Goal: Feedback & Contribution: Leave review/rating

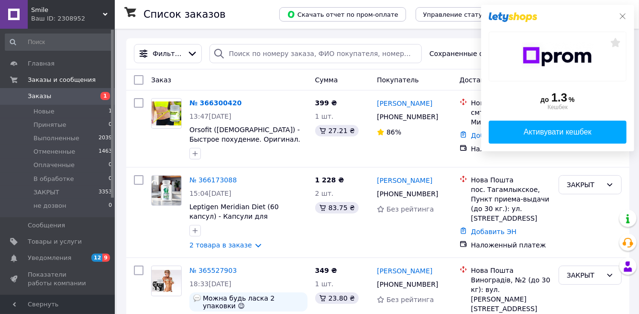
click at [621, 16] on icon at bounding box center [622, 16] width 8 height 8
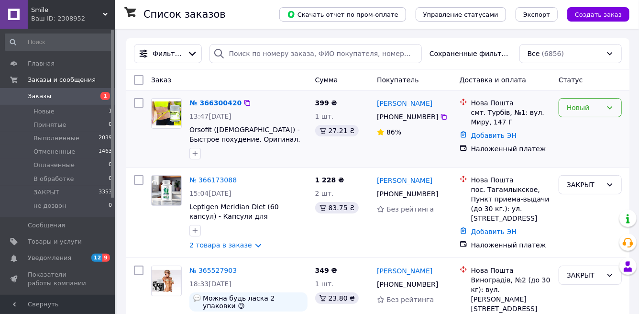
click at [597, 108] on div "Новый" at bounding box center [583, 107] width 35 height 11
click at [577, 127] on li "Принят" at bounding box center [590, 127] width 62 height 17
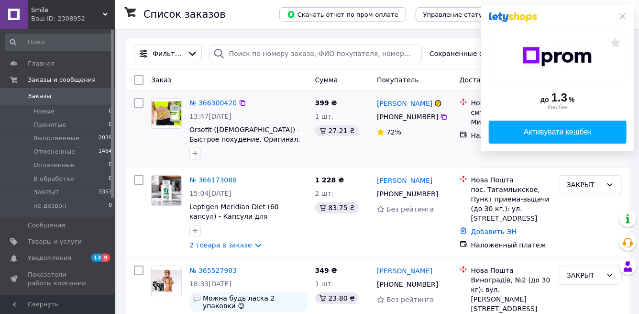
click at [220, 104] on link "№ 366300420" at bounding box center [212, 103] width 47 height 8
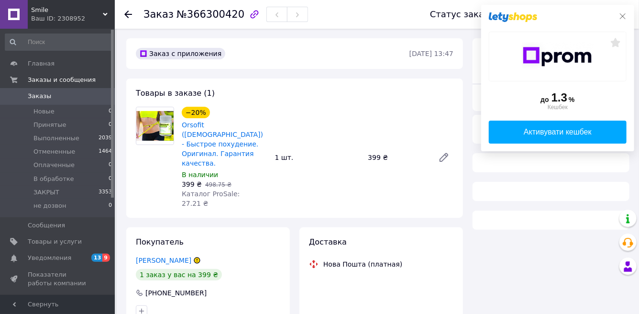
click at [622, 17] on icon at bounding box center [622, 16] width 6 height 6
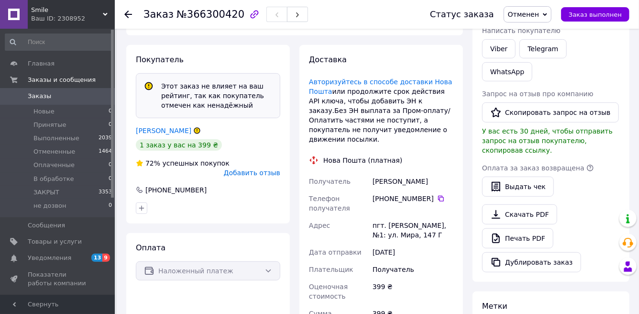
scroll to position [212, 0]
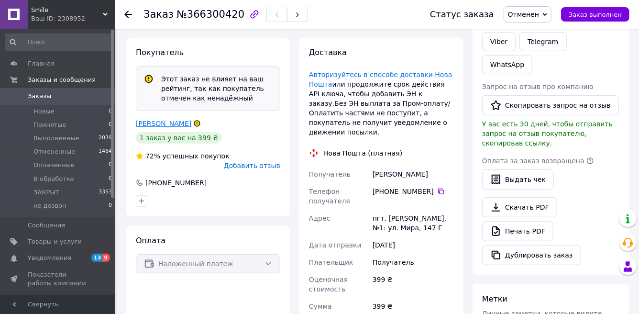
click at [180, 119] on link "котвіцька софія" at bounding box center [163, 123] width 55 height 8
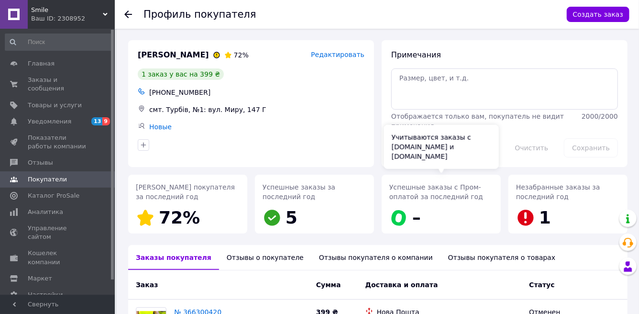
scroll to position [104, 0]
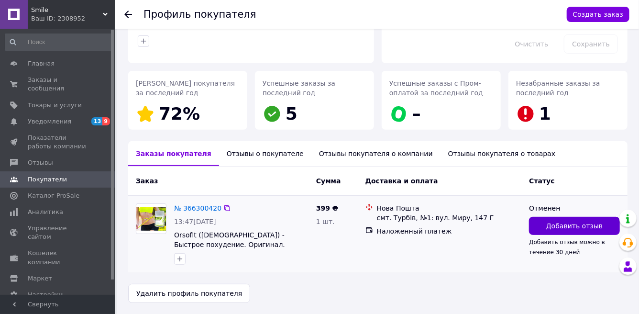
click at [568, 223] on span "Добавить отзыв" at bounding box center [574, 226] width 56 height 10
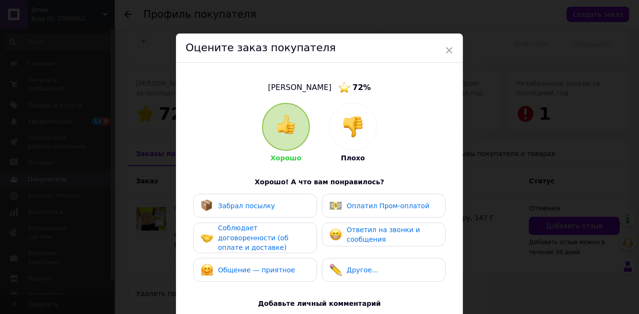
click at [355, 133] on img at bounding box center [352, 126] width 21 height 21
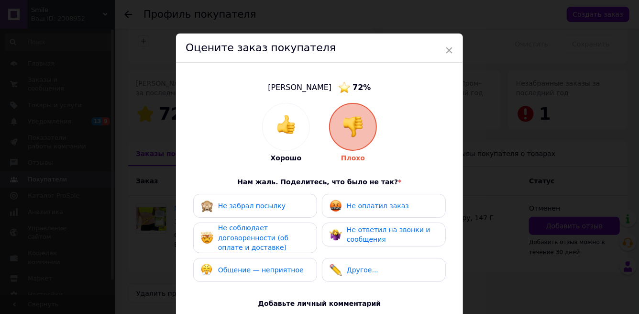
click at [269, 231] on div "Не соблюдает договоренности (об оплате и доставке)" at bounding box center [263, 238] width 91 height 30
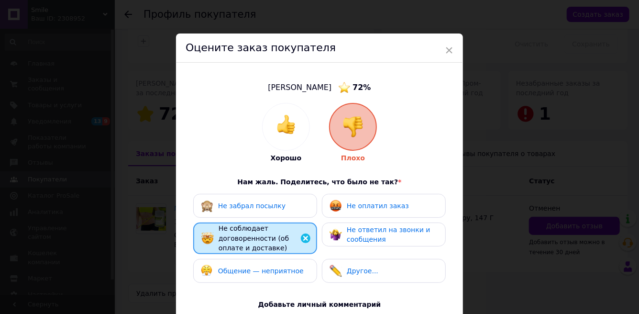
click at [364, 228] on span "Не ответил на звонки и сообщения" at bounding box center [388, 235] width 84 height 18
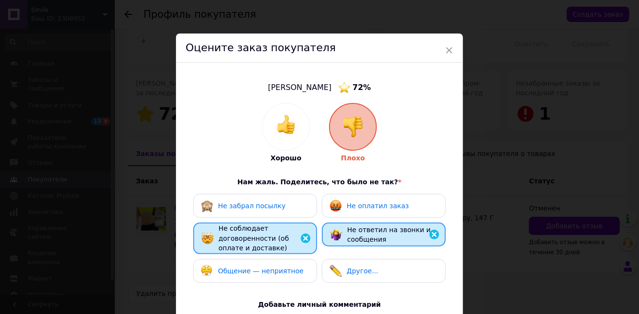
scroll to position [152, 0]
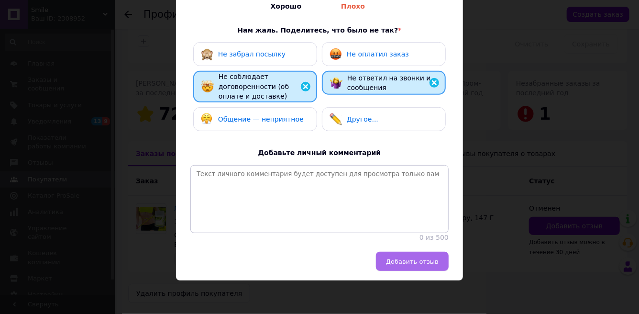
click at [399, 260] on span "Добавить отзыв" at bounding box center [412, 261] width 53 height 7
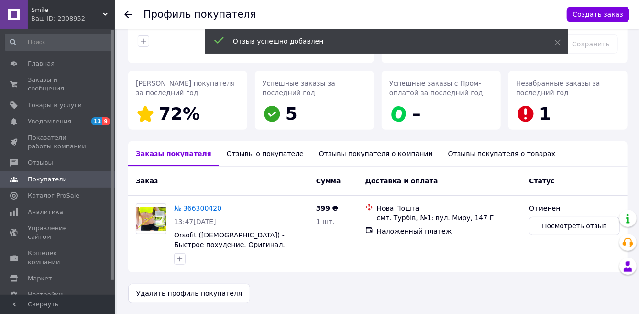
click at [246, 156] on div "Отзывы о покупателе" at bounding box center [265, 153] width 92 height 25
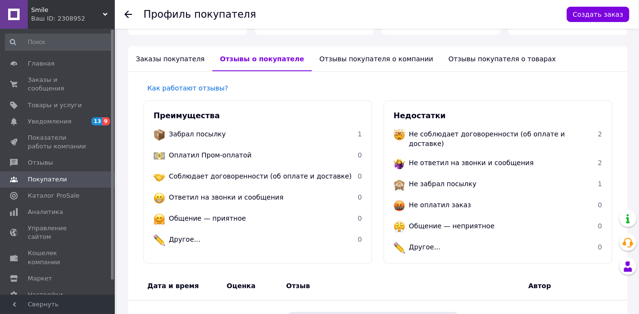
scroll to position [0, 0]
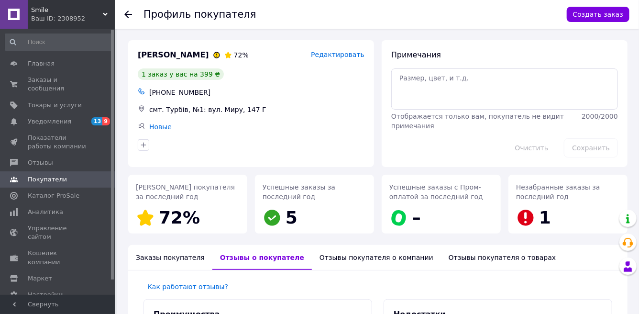
click at [159, 251] on div "Заказы покупателя" at bounding box center [170, 257] width 84 height 25
